Goal: Task Accomplishment & Management: Use online tool/utility

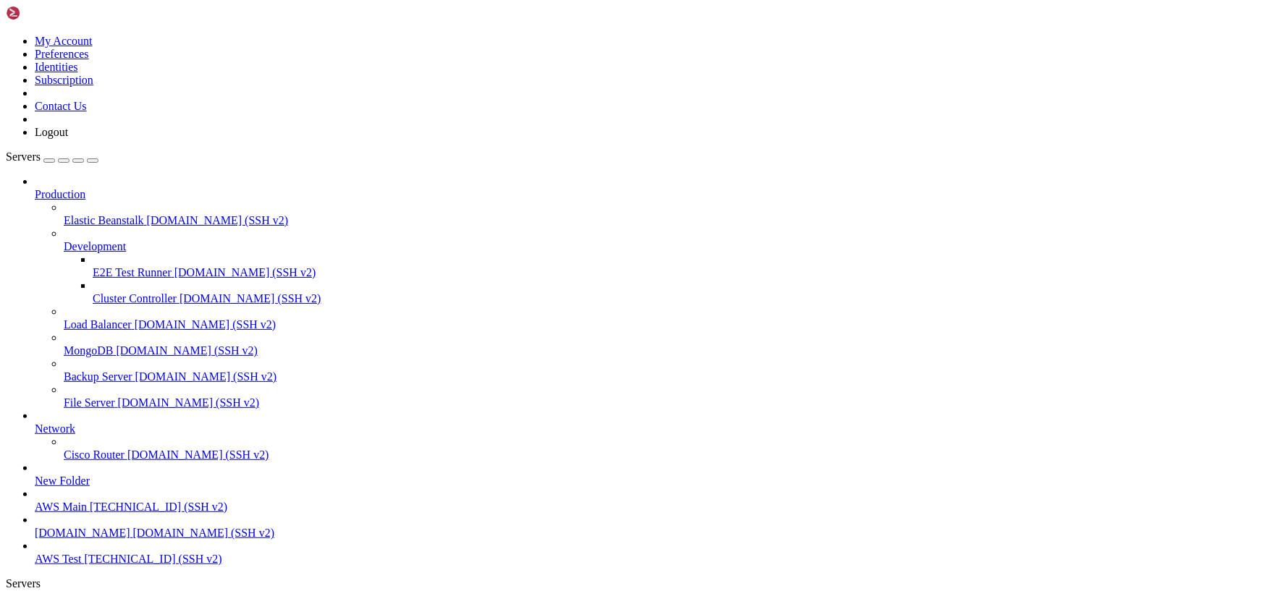
scroll to position [10964, 0]
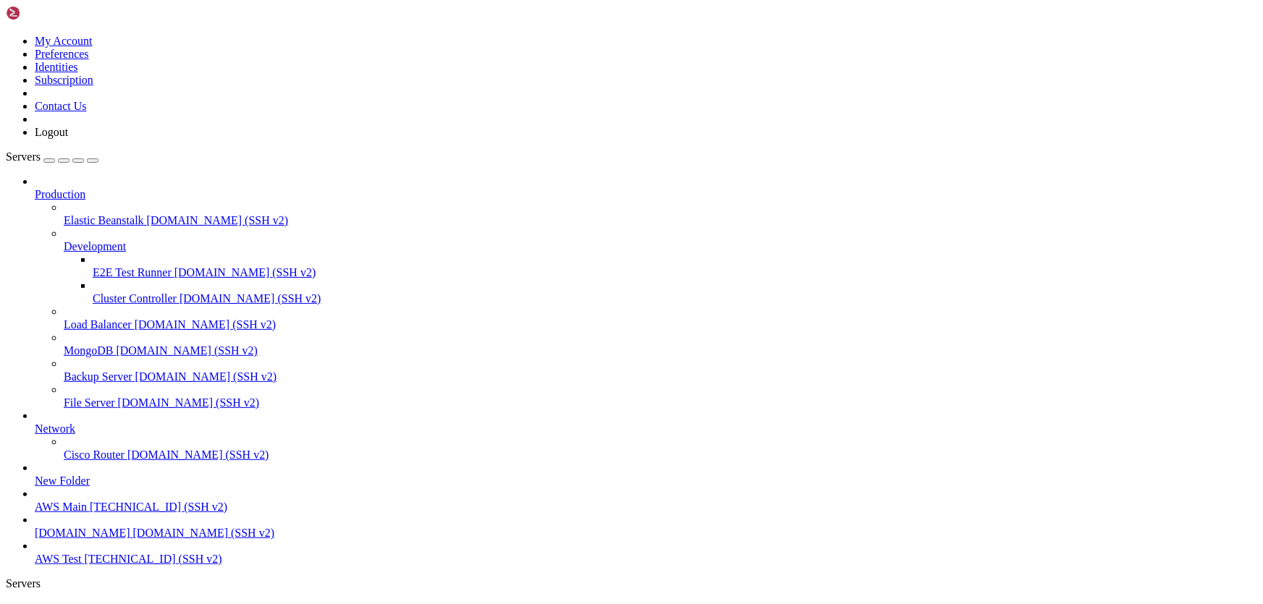
type input "/home/ubuntu/HotWalletBot/games"
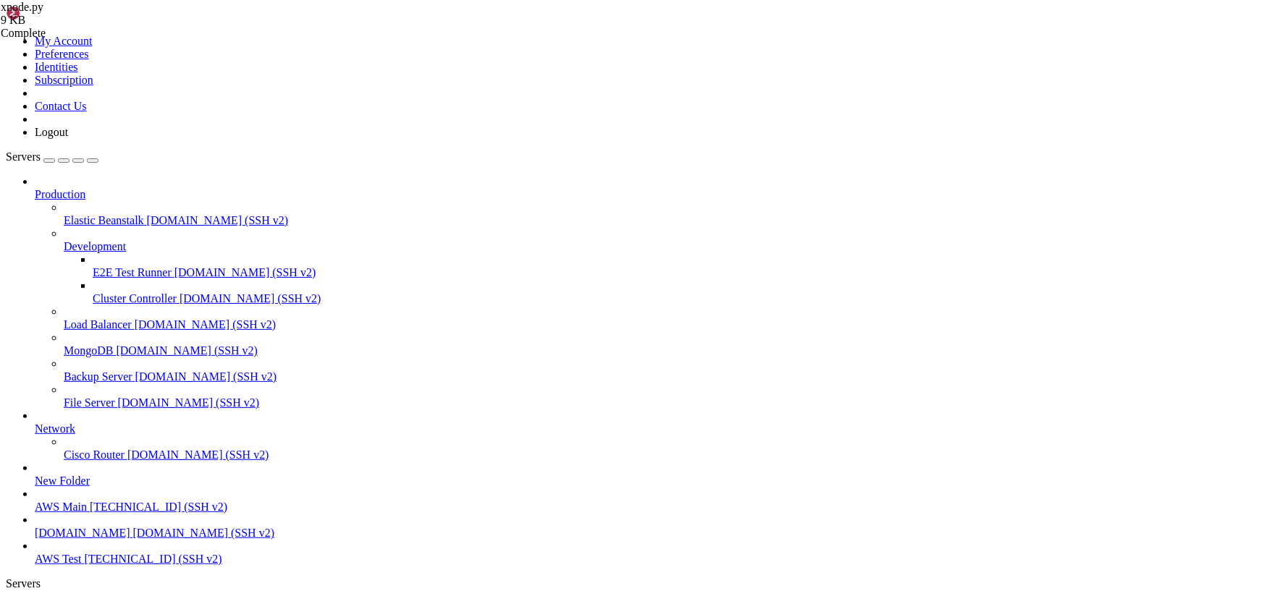
click at [218, 602] on link "AWS Test " at bounding box center [646, 615] width 1223 height 26
click at [81, 602] on span "AWS Test" at bounding box center [58, 608] width 46 height 12
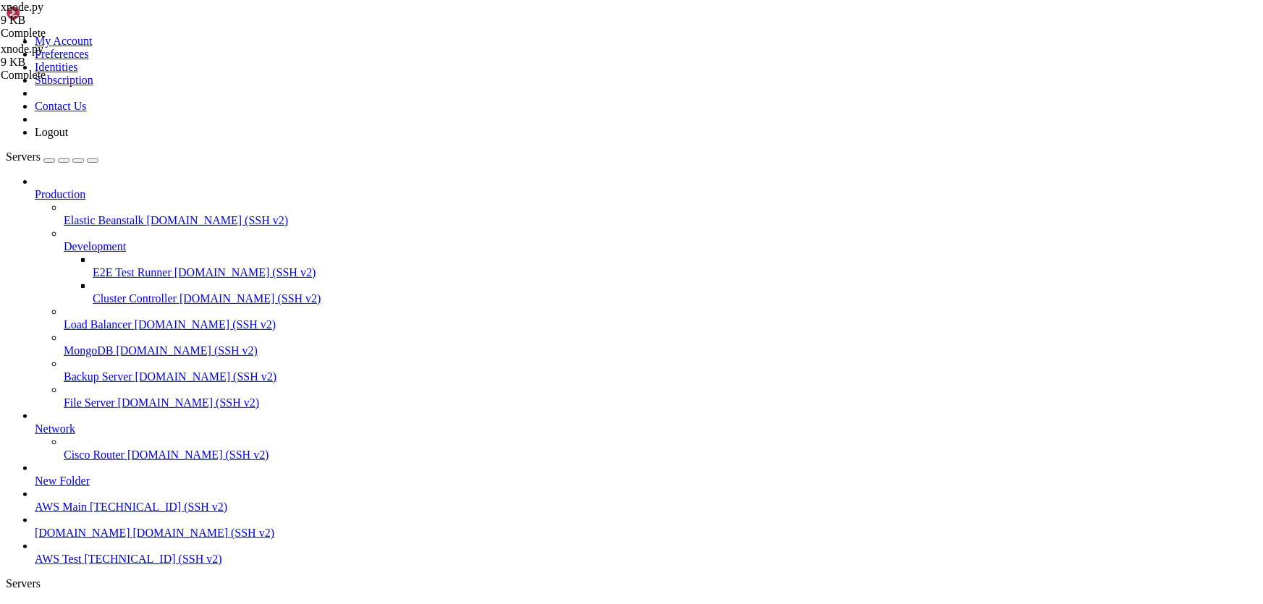
scroll to position [12231, 0]
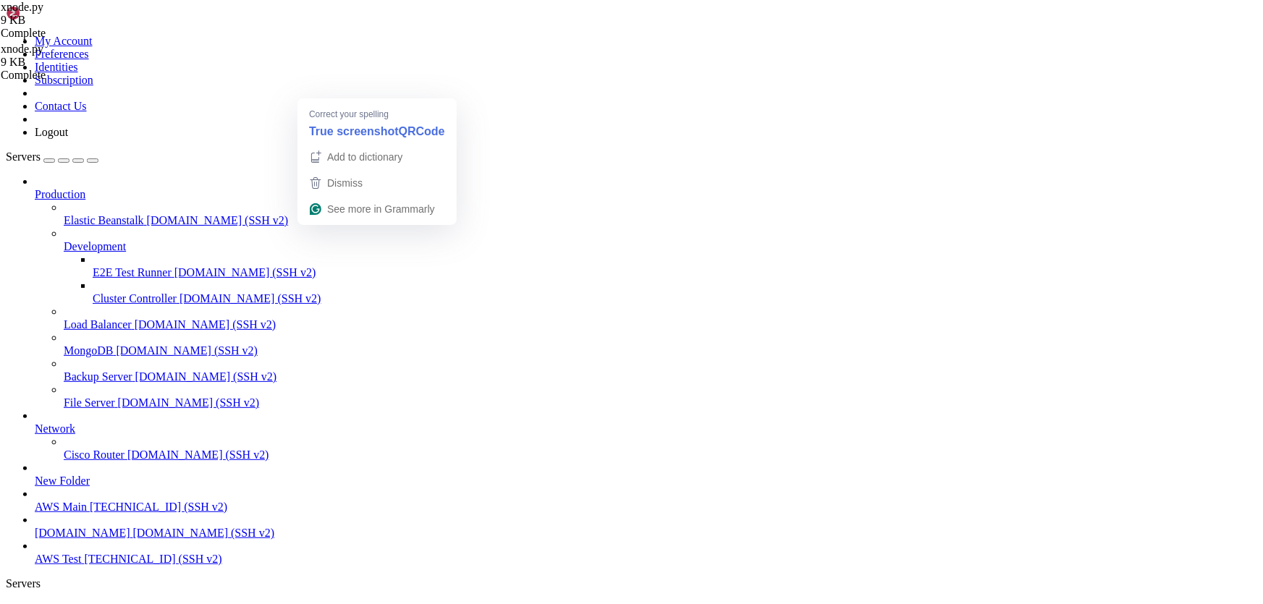
click at [81, 602] on span "AWS Test" at bounding box center [58, 608] width 46 height 12
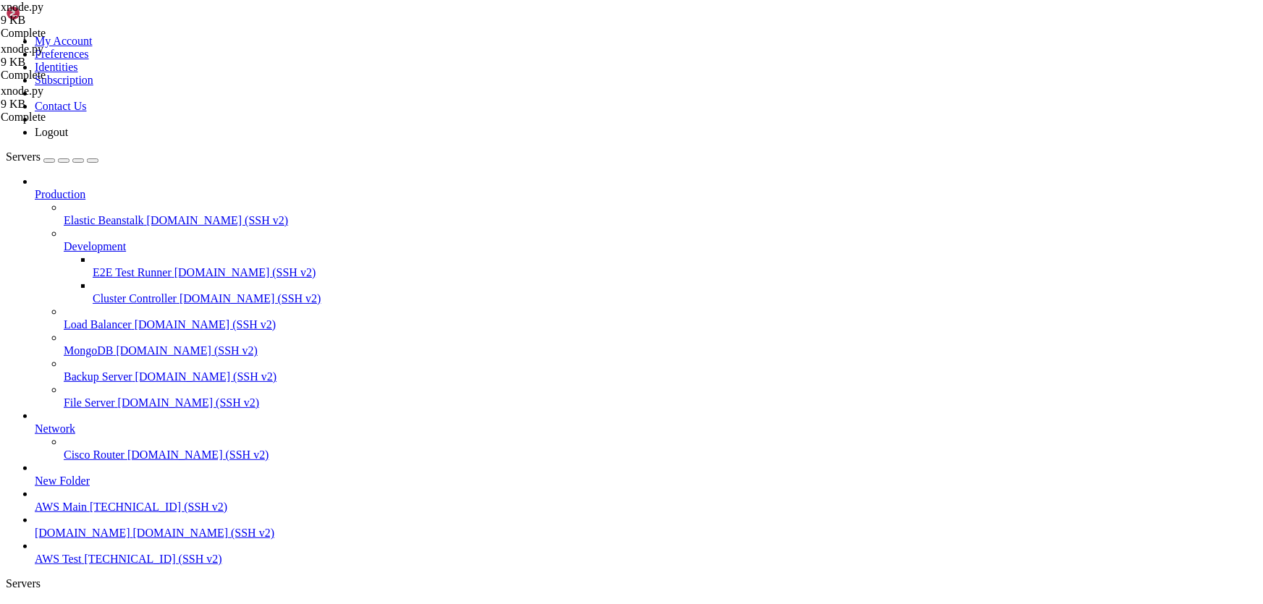
click at [81, 602] on span "AWS Test" at bounding box center [58, 608] width 46 height 12
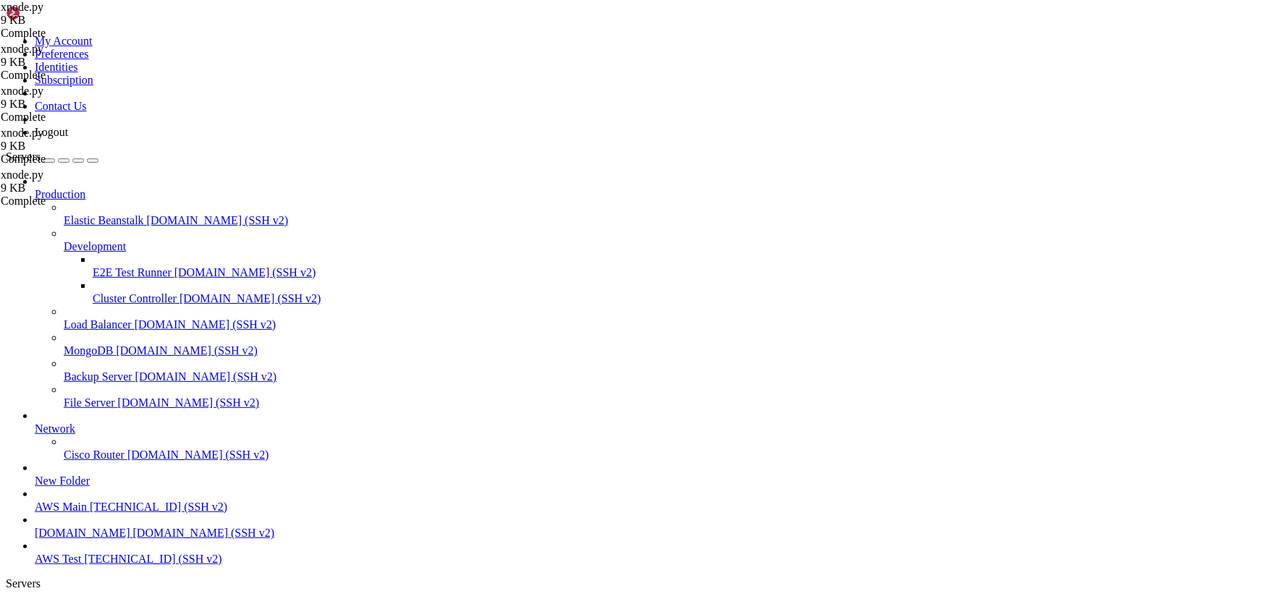
click at [81, 602] on span "AWS Test" at bounding box center [58, 608] width 46 height 12
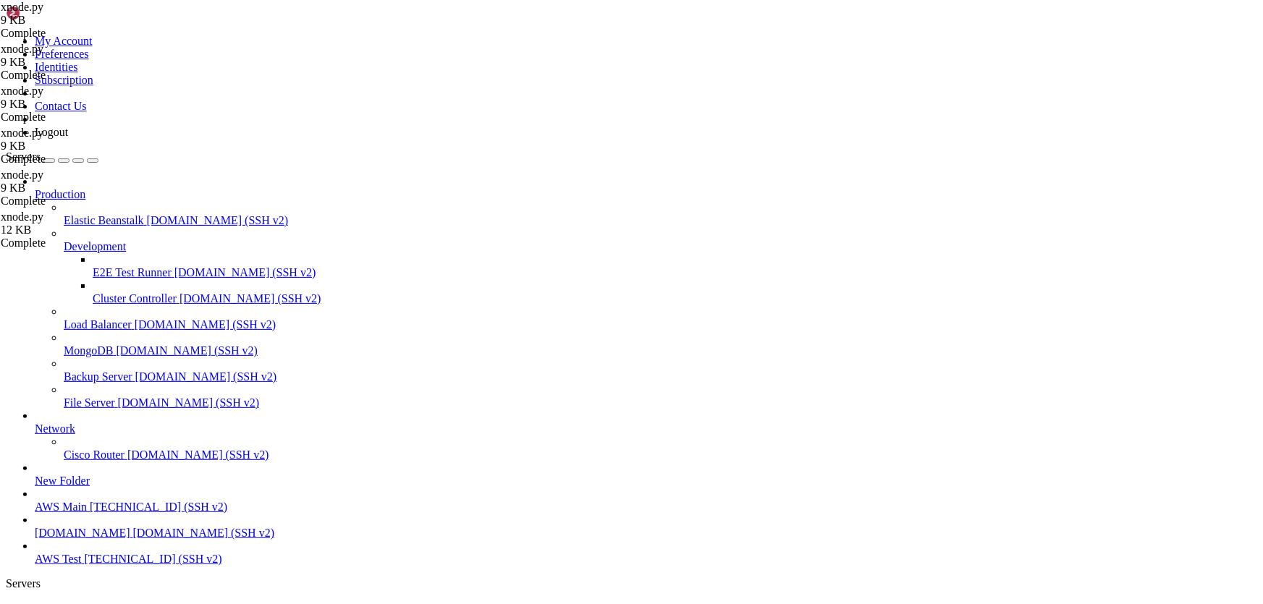
scroll to position [15861, 0]
click at [81, 602] on span "AWS Test" at bounding box center [58, 608] width 46 height 12
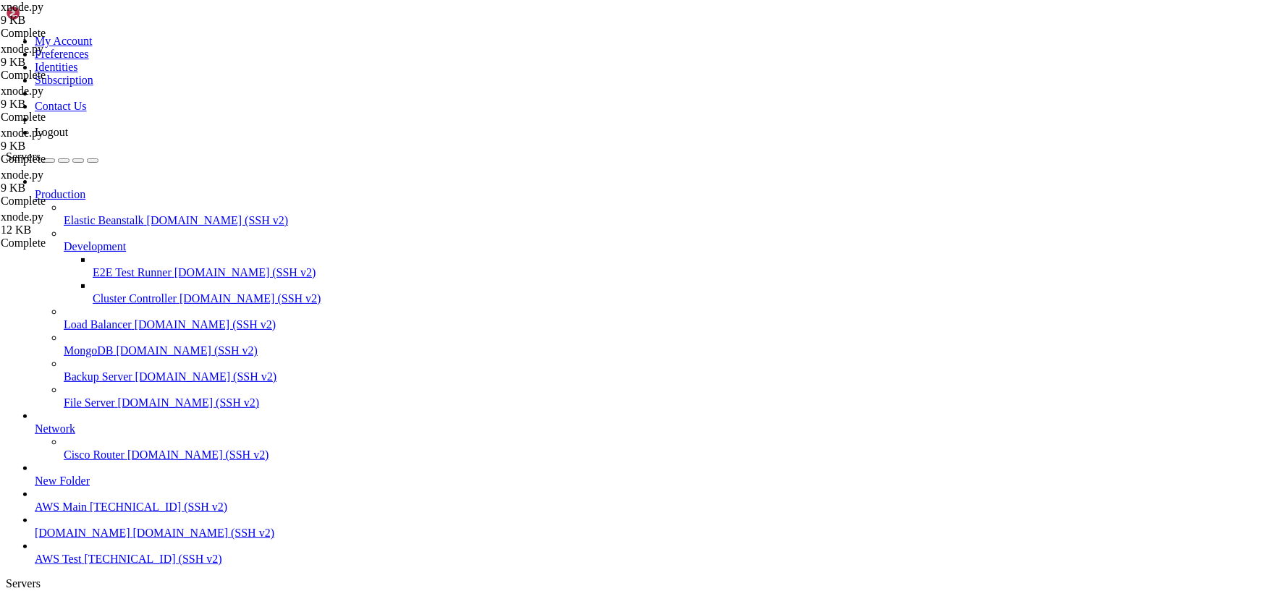
scroll to position [16329, 0]
drag, startPoint x: 9, startPoint y: 1275, endPoint x: 348, endPoint y: 1296, distance: 340.1
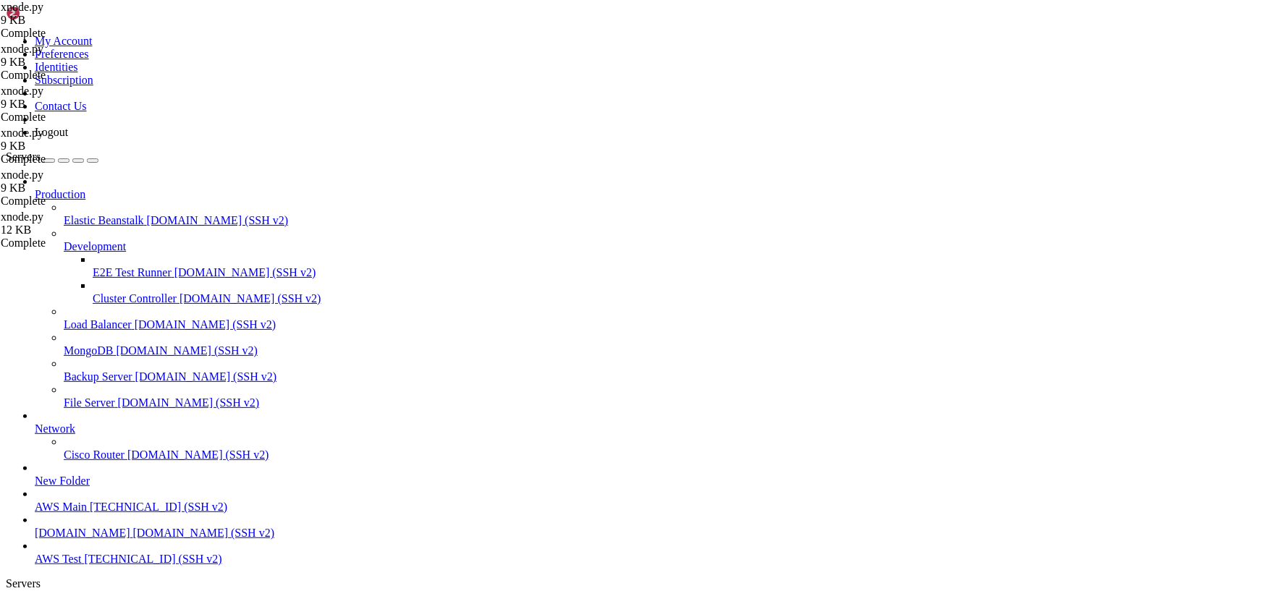
drag, startPoint x: 379, startPoint y: 1300, endPoint x: 16, endPoint y: 1278, distance: 363.3
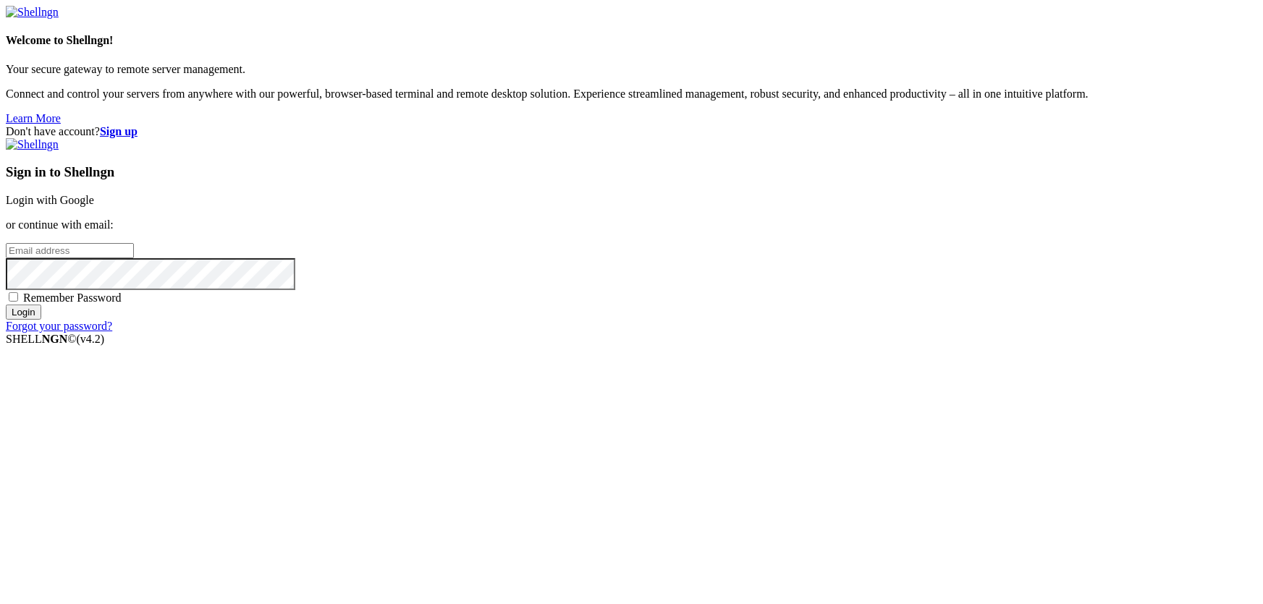
click at [94, 206] on link "Login with Google" at bounding box center [50, 200] width 88 height 12
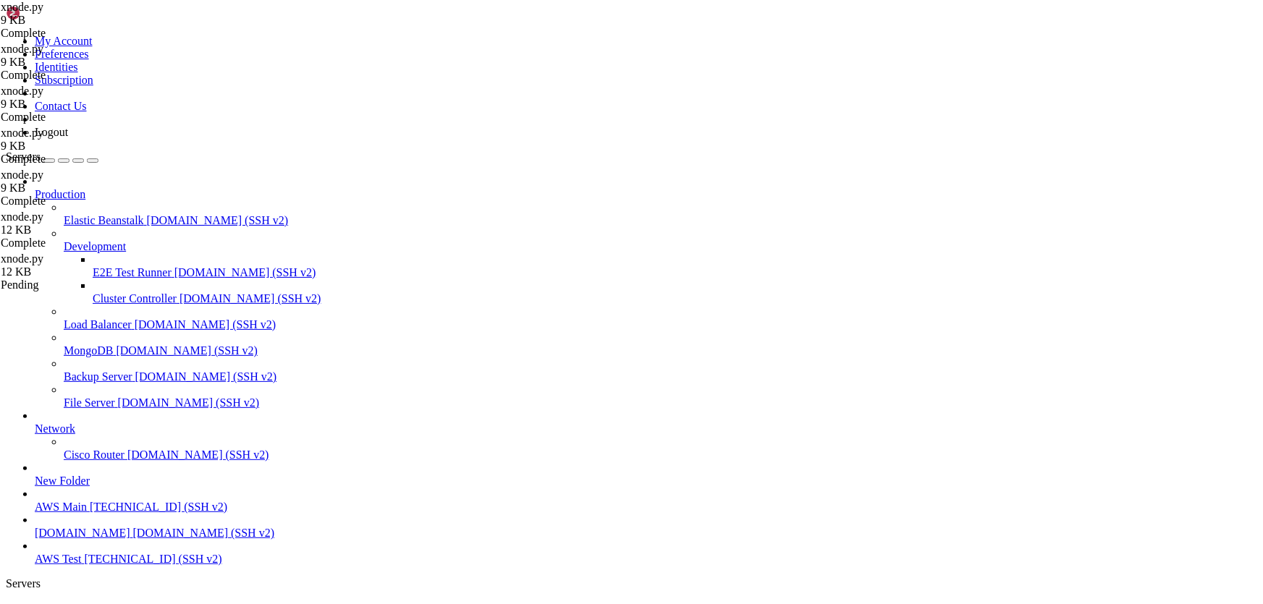
scroll to position [16341, 0]
click at [81, 602] on span "AWS Test" at bounding box center [58, 608] width 46 height 12
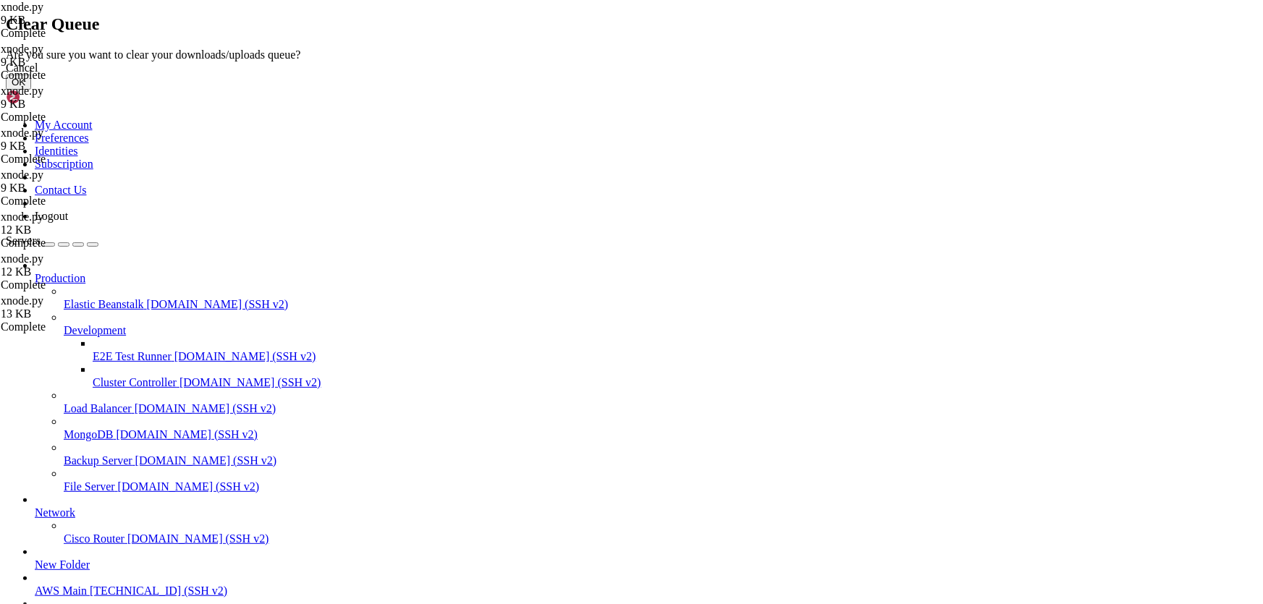
click at [31, 90] on button "OK" at bounding box center [18, 82] width 25 height 15
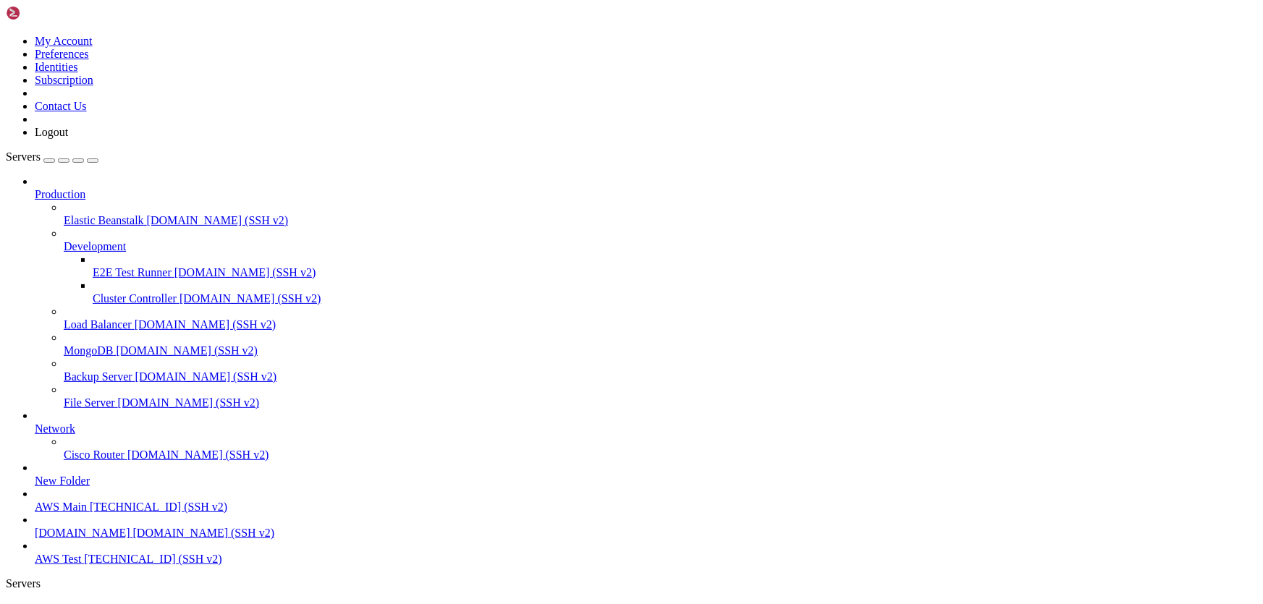
click at [81, 602] on span "AWS Test" at bounding box center [58, 608] width 46 height 12
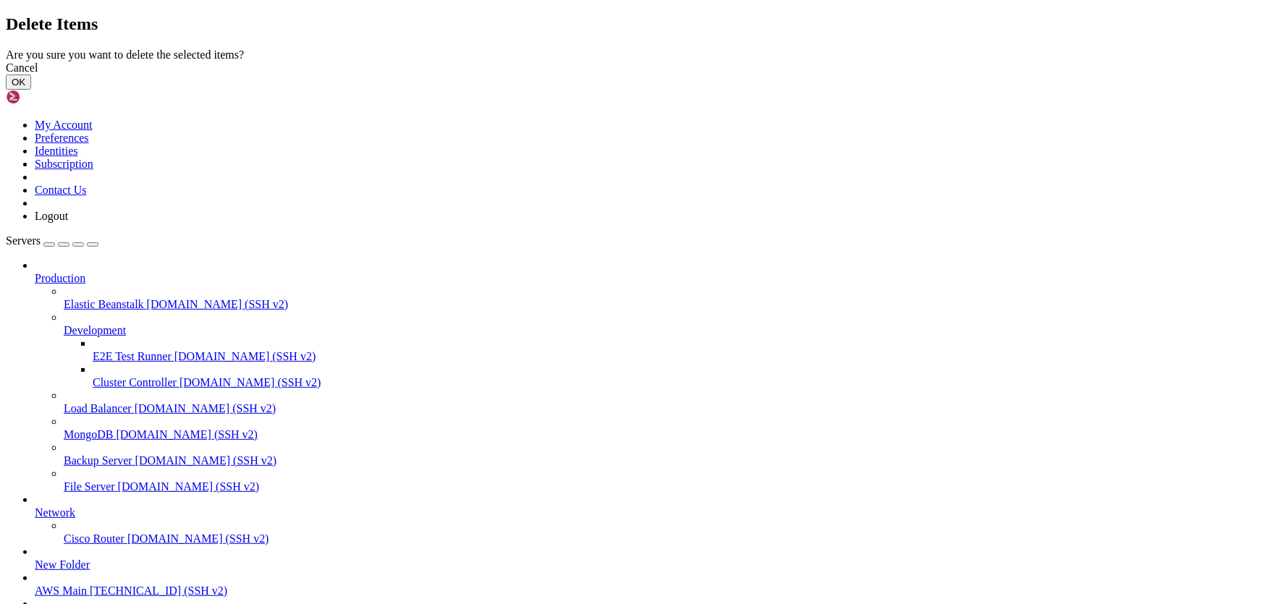
click at [31, 90] on button "OK" at bounding box center [18, 82] width 25 height 15
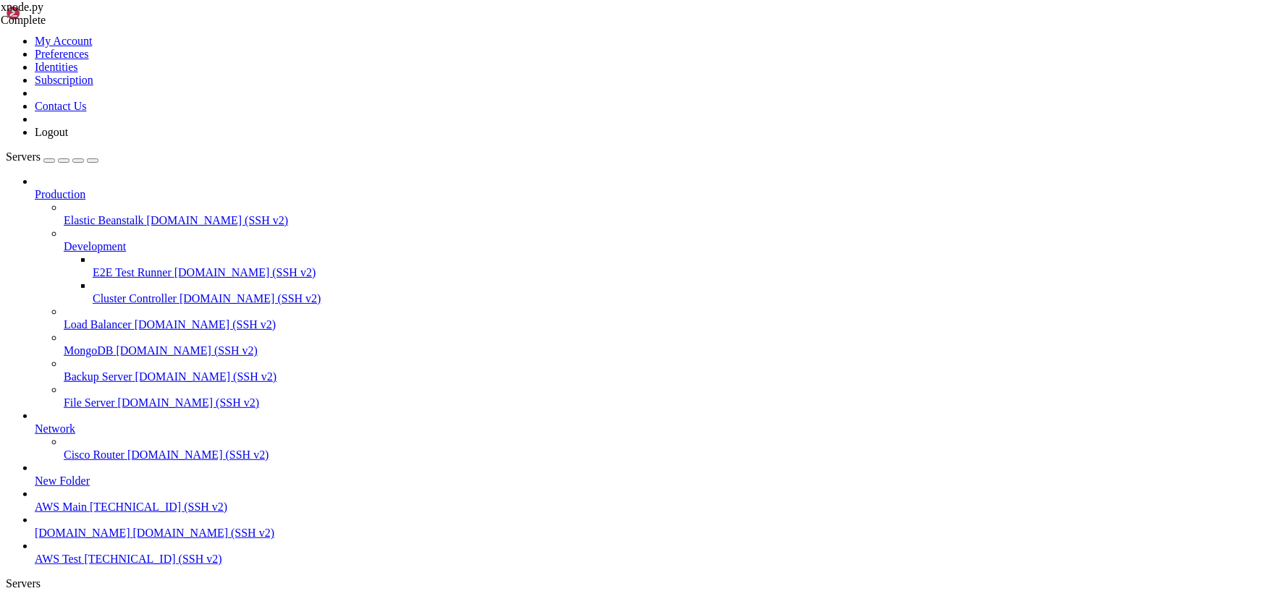
click at [81, 602] on span "AWS Test" at bounding box center [58, 608] width 46 height 12
drag, startPoint x: 342, startPoint y: 1306, endPoint x: 70, endPoint y: 1294, distance: 272.4
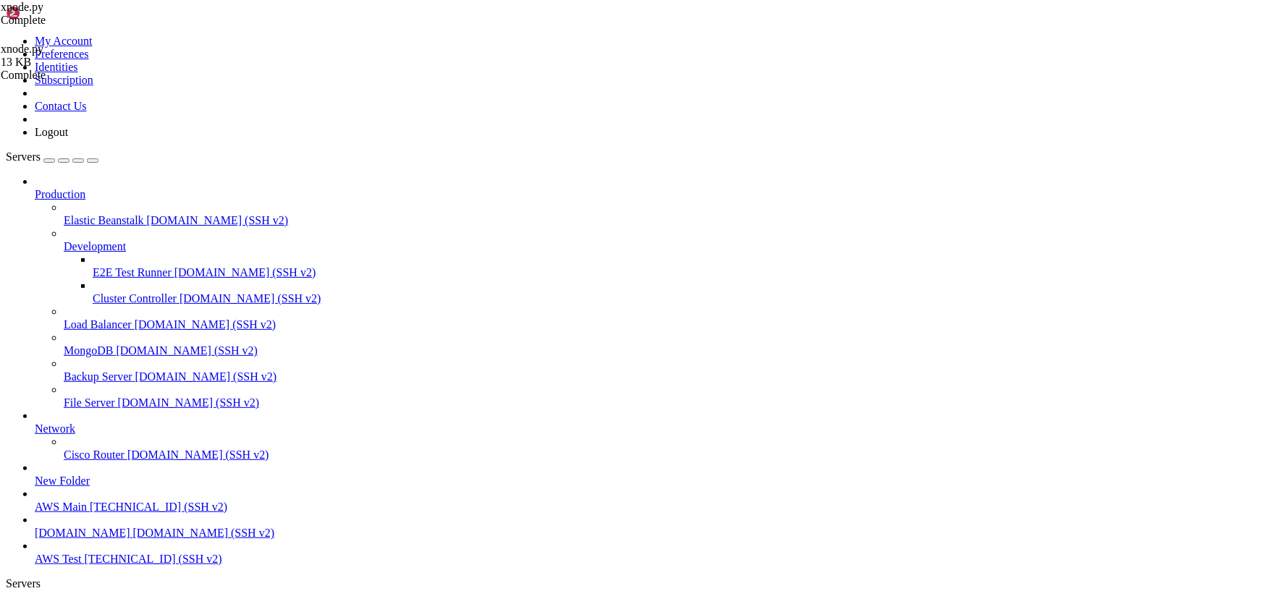
drag, startPoint x: 350, startPoint y: 1300, endPoint x: 14, endPoint y: 1233, distance: 342.4
copy div "1|XNODE:Ph | Step 111 - JS click fallback used for collect the TFlops (may not …"
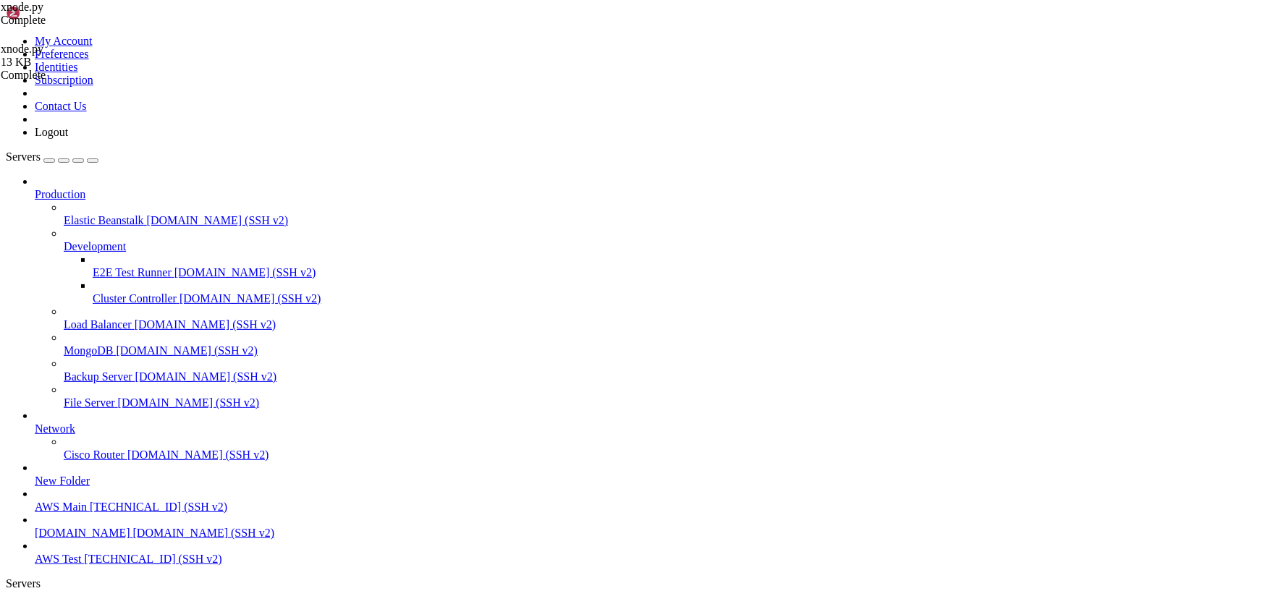
click at [81, 602] on span "AWS Test" at bounding box center [58, 608] width 46 height 12
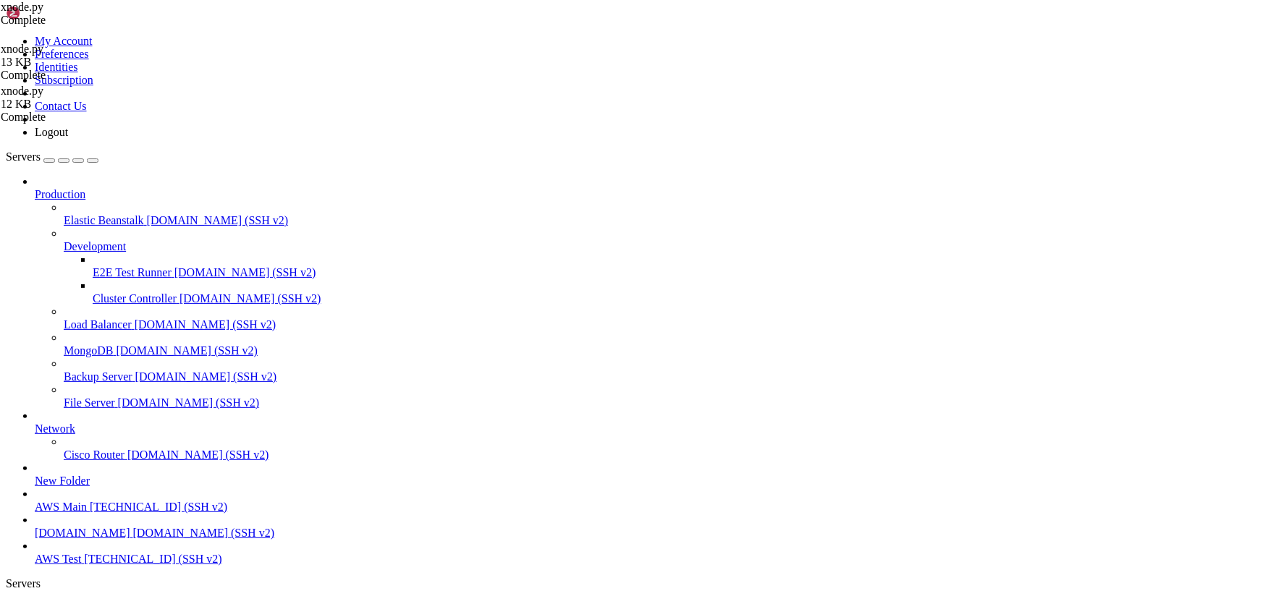
type input "/home/ubuntu/HotWalletBot/screenshots/XNODE:Phil"
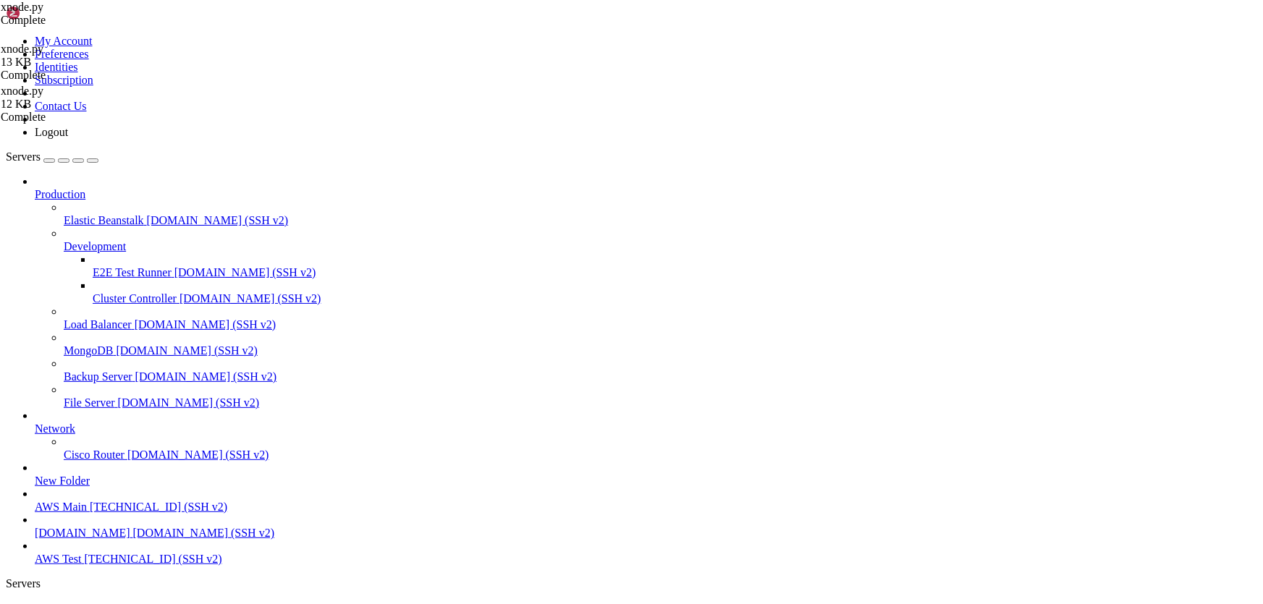
click at [81, 602] on span "AWS Test" at bounding box center [58, 608] width 46 height 12
